Goal: Transaction & Acquisition: Obtain resource

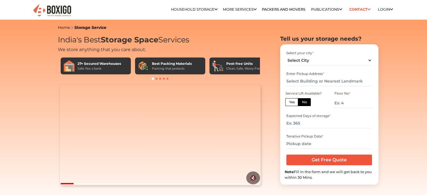
select select "Pune"
click at [287, 56] on select "Select City [GEOGRAPHIC_DATA] [GEOGRAPHIC_DATA] [GEOGRAPHIC_DATA] [GEOGRAPHIC_D…" at bounding box center [330, 61] width 86 height 10
click at [309, 80] on input "text" at bounding box center [330, 81] width 86 height 10
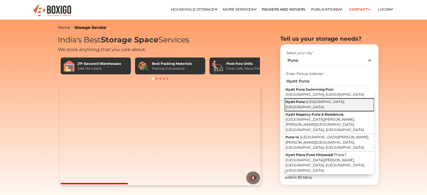
click at [315, 106] on button "[GEOGRAPHIC_DATA], [GEOGRAPHIC_DATA], [GEOGRAPHIC_DATA]" at bounding box center [329, 105] width 89 height 13
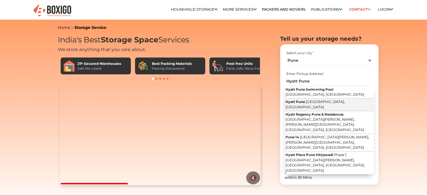
type input "[GEOGRAPHIC_DATA], [GEOGRAPHIC_DATA], [GEOGRAPHIC_DATA]"
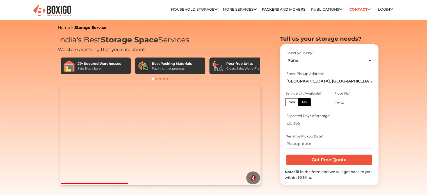
click at [295, 100] on label "Yes" at bounding box center [291, 102] width 13 height 8
click at [293, 100] on input "Yes" at bounding box center [291, 102] width 4 height 4
radio input "true"
click at [313, 124] on input "number" at bounding box center [330, 124] width 86 height 10
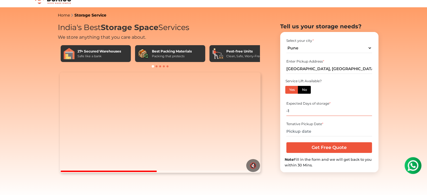
scroll to position [13, 0]
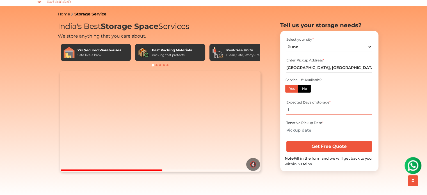
type input "-1"
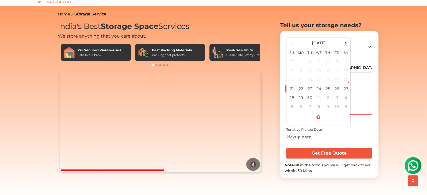
click at [306, 135] on input "text" at bounding box center [330, 137] width 86 height 10
click at [294, 101] on td "28" at bounding box center [292, 97] width 9 height 9
type input "[DATE] 12:00 AM"
click at [312, 140] on input "[DATE] 12:00 AM" at bounding box center [330, 137] width 86 height 10
click at [297, 102] on td "29" at bounding box center [301, 97] width 9 height 9
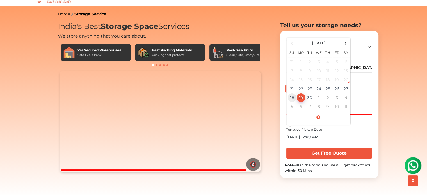
click at [291, 99] on td "28" at bounding box center [292, 97] width 9 height 9
click at [313, 140] on input "[DATE] 12:00 AM" at bounding box center [330, 137] width 86 height 10
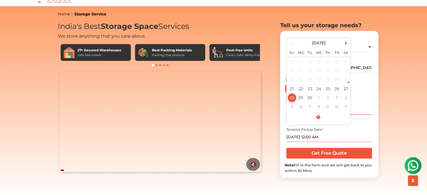
click at [320, 139] on input "[DATE] 12:00 AM" at bounding box center [330, 137] width 86 height 10
click at [324, 139] on input "[DATE] 12:00 AM" at bounding box center [330, 137] width 86 height 10
click at [314, 139] on input "[DATE] 12:00 PM" at bounding box center [330, 137] width 86 height 10
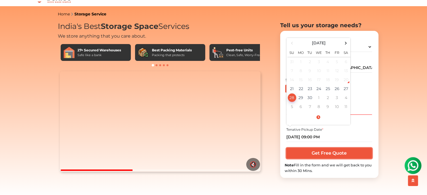
type input "[DATE] 9:00 PM"
click at [322, 155] on input "Get Free Quote" at bounding box center [330, 153] width 86 height 11
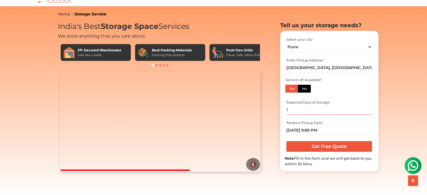
type input "1"
click at [318, 152] on input "Get Free Quote" at bounding box center [330, 146] width 86 height 11
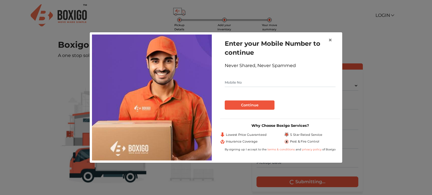
click at [247, 81] on input "text" at bounding box center [279, 82] width 111 height 9
paste input "Bo"
type input "B"
paste input "909 909 8553"
click at [231, 84] on input "909 909 8553" at bounding box center [279, 82] width 111 height 9
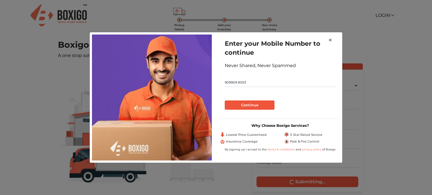
click at [238, 84] on input "909909 8553" at bounding box center [279, 82] width 111 height 9
type input "9099098553"
click at [256, 103] on button "Continue" at bounding box center [249, 106] width 50 height 10
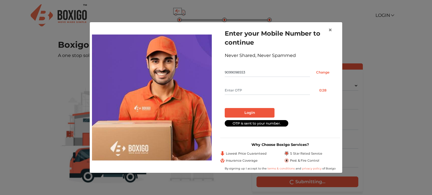
click at [237, 91] on input "text" at bounding box center [266, 90] width 85 height 9
type input "3214"
click at [245, 111] on button "Login" at bounding box center [249, 113] width 50 height 10
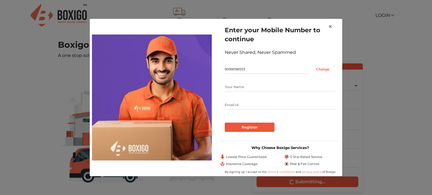
click at [244, 87] on input "text" at bounding box center [279, 87] width 111 height 9
type input "Miez"
click at [232, 105] on input "text" at bounding box center [279, 105] width 111 height 9
type input "rashi@themiez.com"
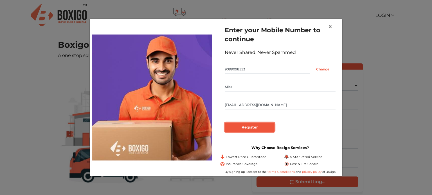
drag, startPoint x: 253, startPoint y: 132, endPoint x: 274, endPoint y: 110, distance: 30.8
click at [274, 110] on form "Enter your Mobile Number to continue Never Shared, Never Spammed 9099098553 Cha…" at bounding box center [279, 79] width 111 height 106
click at [250, 127] on input "Register" at bounding box center [249, 128] width 50 height 10
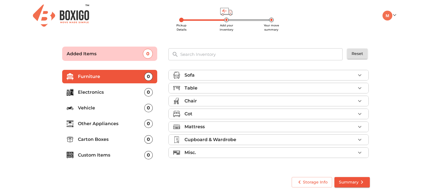
click at [227, 153] on div "Misc." at bounding box center [269, 152] width 171 height 7
click at [114, 140] on p "Carton Boxes" at bounding box center [111, 139] width 66 height 7
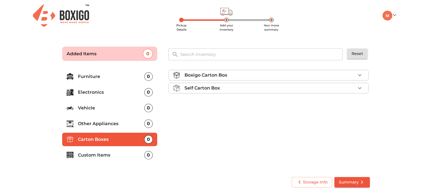
click at [205, 87] on p "Self Carton Box" at bounding box center [201, 88] width 35 height 7
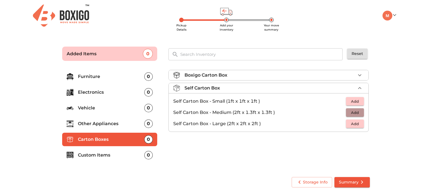
click at [357, 111] on span "Add" at bounding box center [354, 113] width 12 height 6
click at [357, 111] on icon "button" at bounding box center [359, 112] width 7 height 7
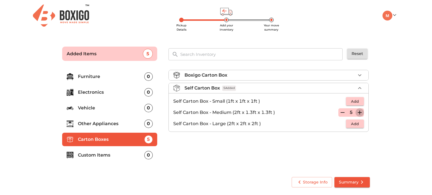
click at [357, 111] on icon "button" at bounding box center [359, 112] width 7 height 7
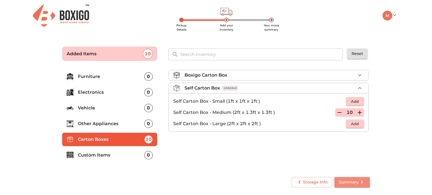
click at [344, 184] on span "Summary" at bounding box center [352, 182] width 26 height 7
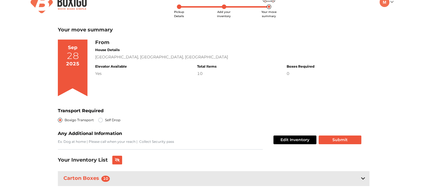
scroll to position [24, 0]
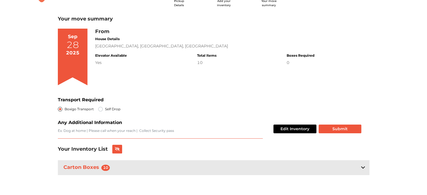
click at [135, 133] on textarea "Transport Required" at bounding box center [160, 133] width 205 height 10
click at [117, 149] on icon at bounding box center [117, 149] width 5 height 4
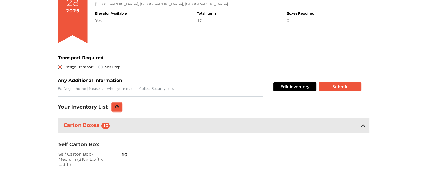
click at [117, 108] on icon at bounding box center [117, 106] width 4 height 3
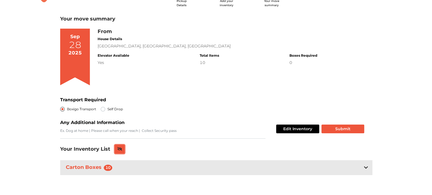
scroll to position [24, 0]
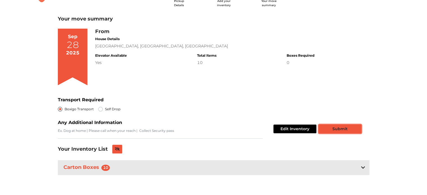
click at [342, 129] on button "Submit" at bounding box center [340, 129] width 43 height 9
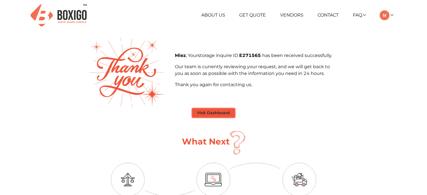
click at [225, 110] on button "Visit Dashboard" at bounding box center [213, 113] width 42 height 9
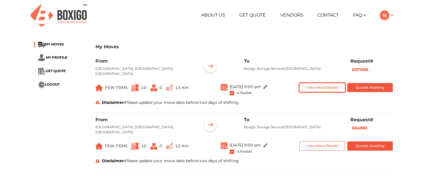
click at [324, 88] on button "View Move Details" at bounding box center [322, 87] width 46 height 9
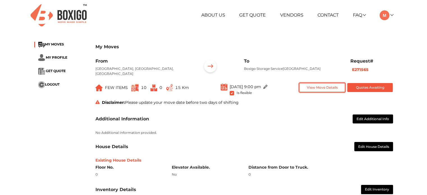
click at [324, 88] on button "View Move Details" at bounding box center [322, 87] width 46 height 9
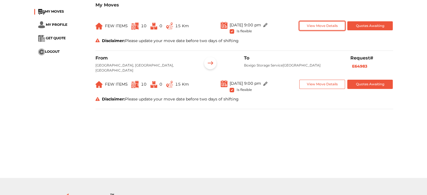
scroll to position [62, 0]
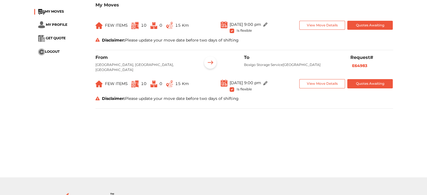
click at [233, 98] on div "Disclaimer: Please update your move date before two days of shifting" at bounding box center [244, 99] width 306 height 6
click at [219, 107] on div "From Hyatt Pune, Nagar Road, Kalyani Nagar, Pune, Maharashtra, Pune To Boxigo S…" at bounding box center [245, 82] width 298 height 54
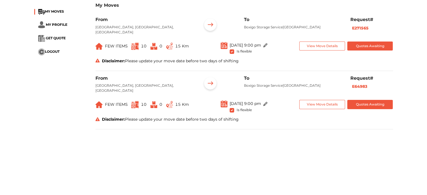
scroll to position [0, 0]
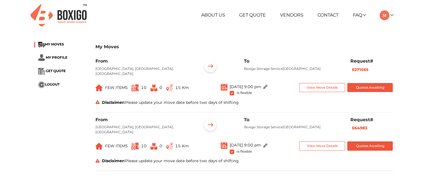
drag, startPoint x: 206, startPoint y: 99, endPoint x: 206, endPoint y: 102, distance: 3.7
click at [206, 102] on div "From Hyatt Pune, Nagar Road, Kalyani Nagar, Pune, Maharashtra, Pune To Boxigo S…" at bounding box center [245, 85] width 298 height 54
click at [206, 102] on div "Disclaimer: Please update your move date before two days of shifting" at bounding box center [244, 103] width 306 height 6
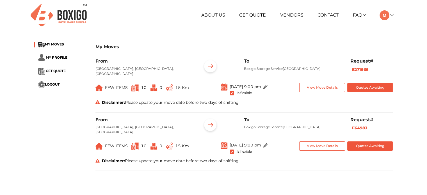
click at [201, 102] on div "Disclaimer: Please update your move date before two days of shifting" at bounding box center [244, 103] width 306 height 6
click at [237, 92] on span "Is flexible" at bounding box center [244, 92] width 15 height 5
click at [268, 85] on img at bounding box center [266, 87] width 4 height 4
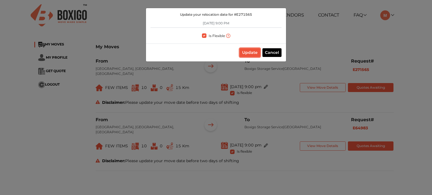
click at [249, 53] on button "Update" at bounding box center [249, 52] width 21 height 9
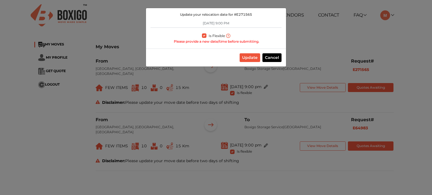
click at [208, 37] on label "Is Flexible" at bounding box center [216, 35] width 16 height 6
click at [206, 37] on input "Is Flexible" at bounding box center [204, 35] width 4 height 6
checkbox input "false"
click at [252, 58] on button "Update" at bounding box center [249, 57] width 21 height 9
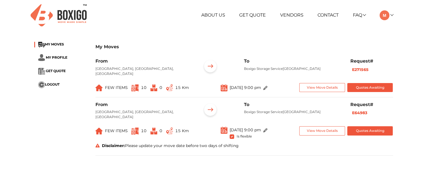
click at [268, 129] on img at bounding box center [266, 130] width 4 height 4
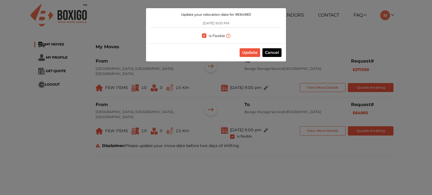
click at [208, 36] on label "Is Flexible" at bounding box center [216, 35] width 16 height 6
click at [203, 36] on input "Is Flexible" at bounding box center [204, 35] width 4 height 6
checkbox input "false"
click at [245, 54] on button "Update" at bounding box center [249, 52] width 21 height 9
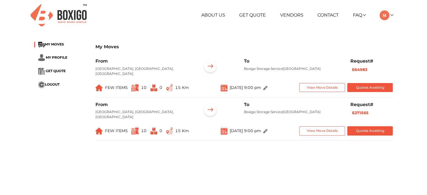
click at [173, 87] on span "15 Km" at bounding box center [177, 87] width 23 height 9
click at [209, 65] on img at bounding box center [210, 66] width 17 height 17
click at [362, 85] on button "Quotes Awaiting" at bounding box center [371, 87] width 46 height 9
click at [392, 14] on link at bounding box center [386, 14] width 13 height 5
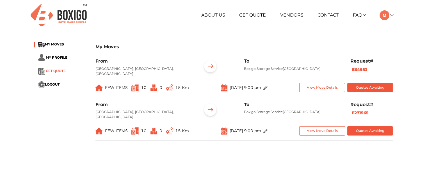
click at [58, 70] on span "GET QUOTE" at bounding box center [56, 71] width 20 height 4
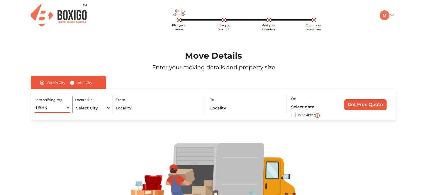
click at [64, 107] on select "1 BHK 2 BHK 3 BHK 3 + BHK FEW ITEMS" at bounding box center [52, 108] width 35 height 10
select select "FEW ITEMS"
click at [35, 103] on select "1 BHK 2 BHK 3 BHK 3 + BHK FEW ITEMS" at bounding box center [52, 108] width 35 height 10
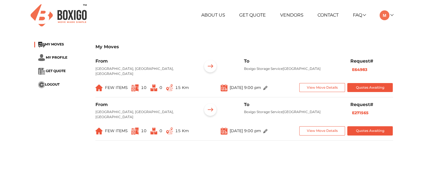
click at [152, 71] on p "Hyatt Pune, Nagar Road, Kalyani Nagar, Pune, Maharashtra, Pune" at bounding box center [145, 71] width 98 height 10
click at [141, 89] on span "10" at bounding box center [144, 87] width 6 height 5
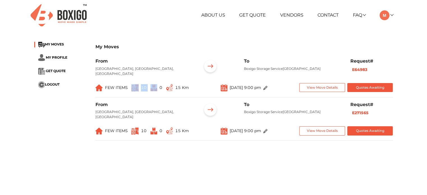
click at [141, 89] on span "10" at bounding box center [144, 87] width 6 height 5
click at [164, 90] on div "FEW ITEMS 10 0 15 Km" at bounding box center [143, 88] width 94 height 10
click at [194, 85] on div "Sep 28th 2025 at 9:00 pm" at bounding box center [244, 88] width 102 height 10
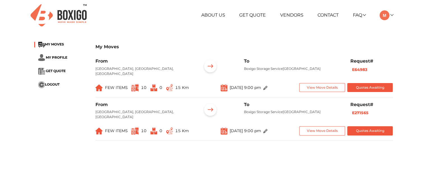
click at [194, 85] on div "Sep 28th 2025 at 9:00 pm" at bounding box center [244, 88] width 102 height 10
click at [221, 89] on img at bounding box center [224, 88] width 7 height 8
click at [196, 89] on div "Sep 28th 2025 at 9:00 pm" at bounding box center [244, 88] width 102 height 10
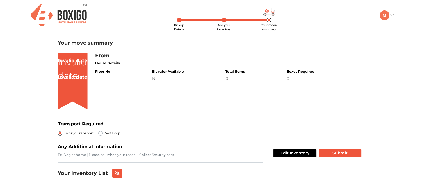
scroll to position [3, 0]
